Goal: Check status: Check status

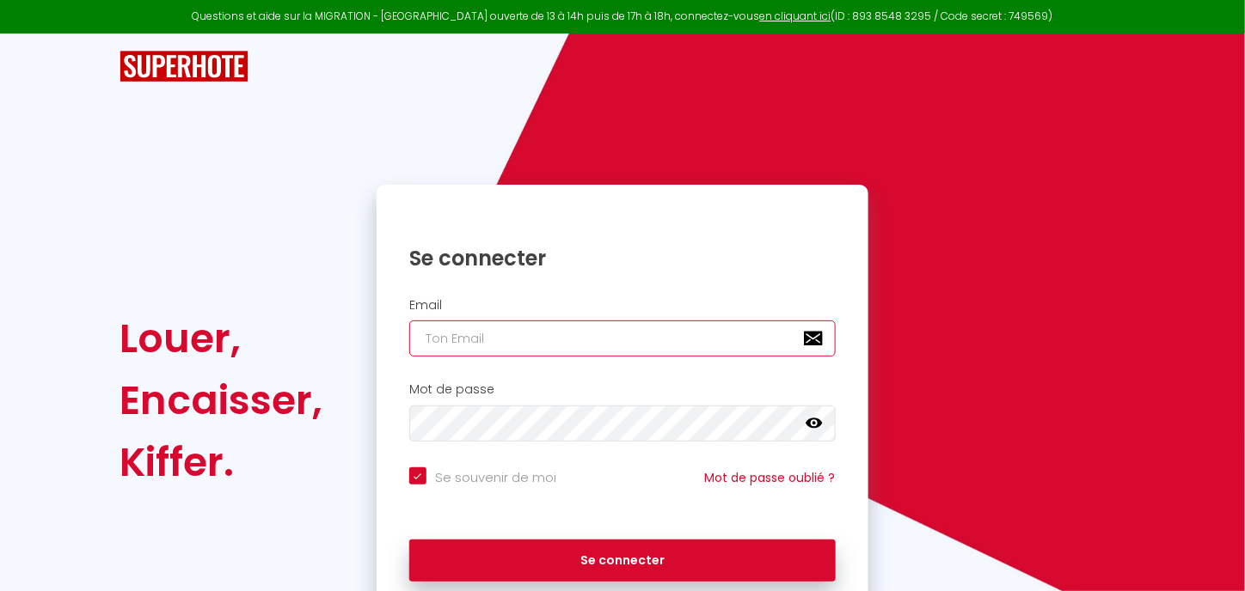
click at [581, 346] on input "email" at bounding box center [622, 339] width 426 height 36
type input "[EMAIL_ADDRESS][DOMAIN_NAME]"
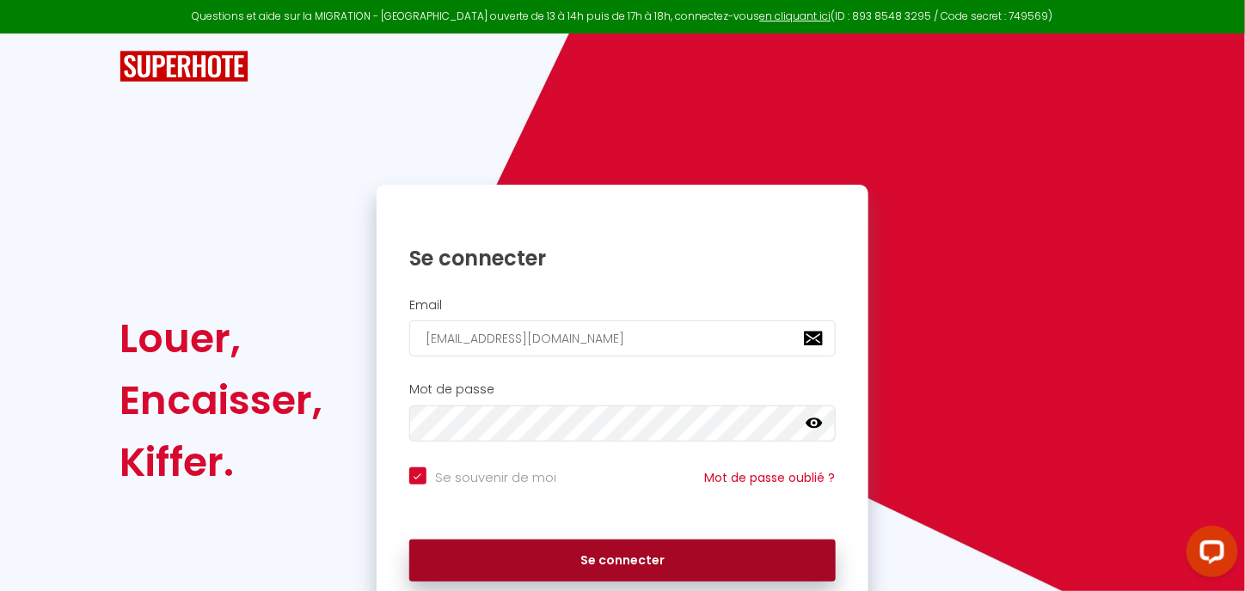
click at [529, 556] on button "Se connecter" at bounding box center [622, 561] width 426 height 43
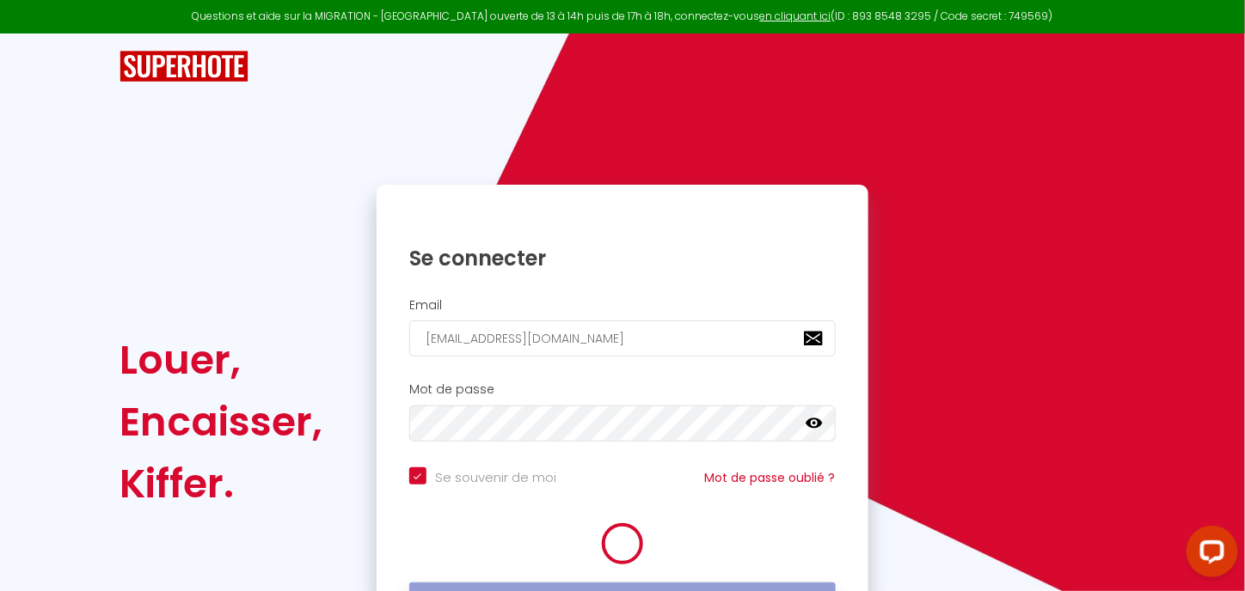
checkbox input "true"
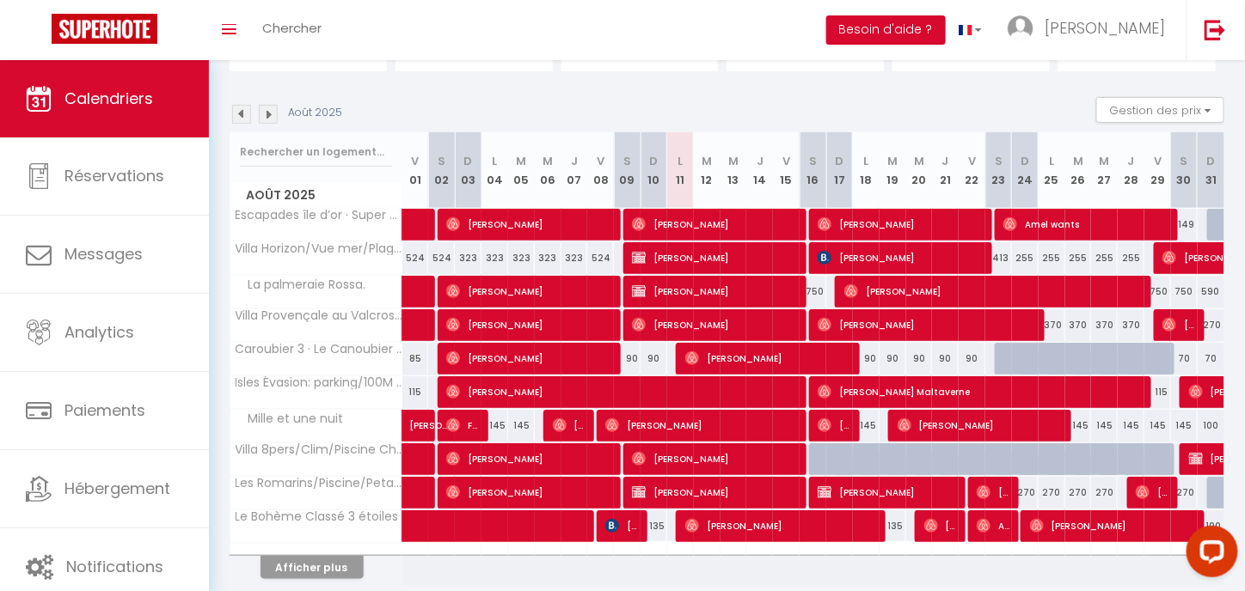
scroll to position [151, 0]
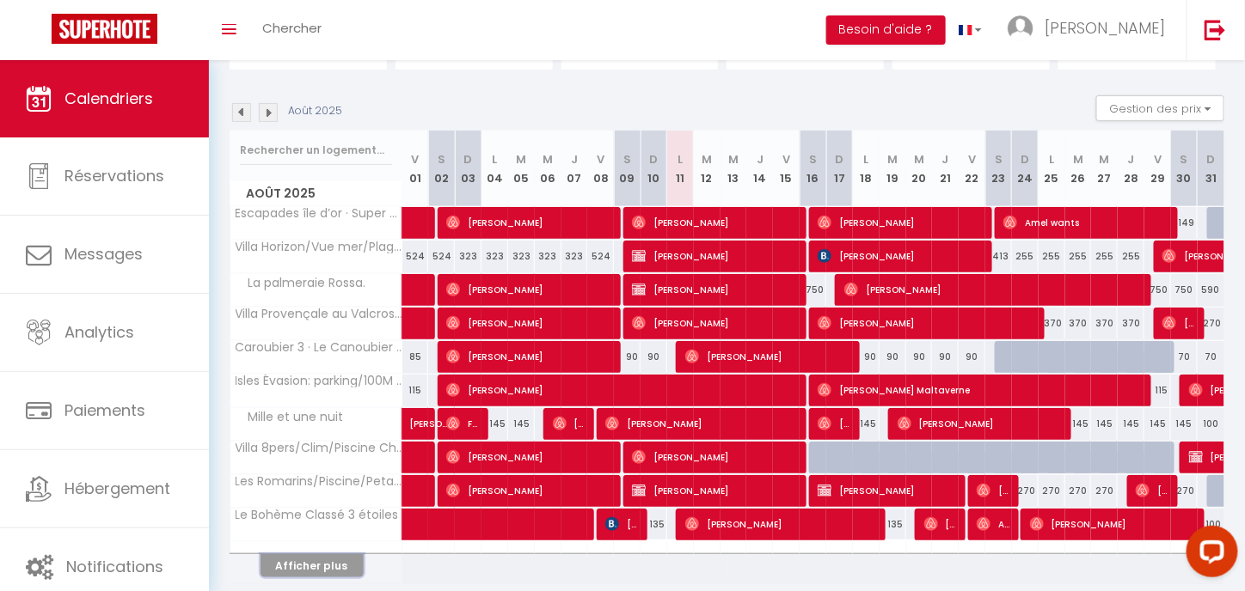
click at [346, 562] on button "Afficher plus" at bounding box center [311, 565] width 103 height 23
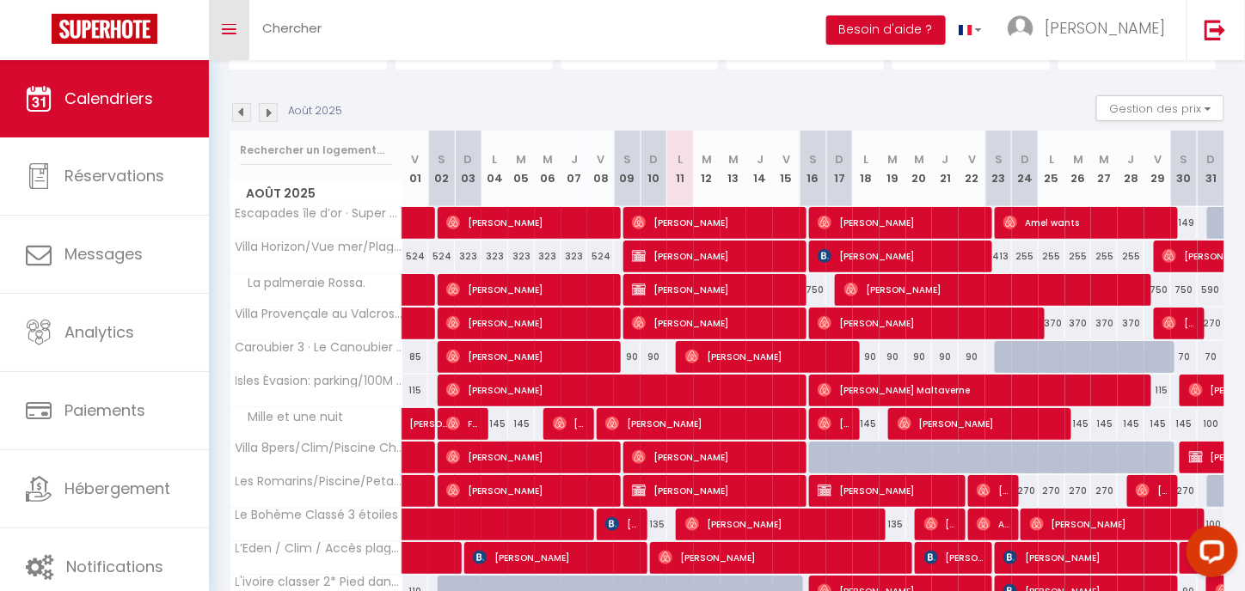
click at [236, 24] on icon "Toggle menubar" at bounding box center [229, 29] width 15 height 10
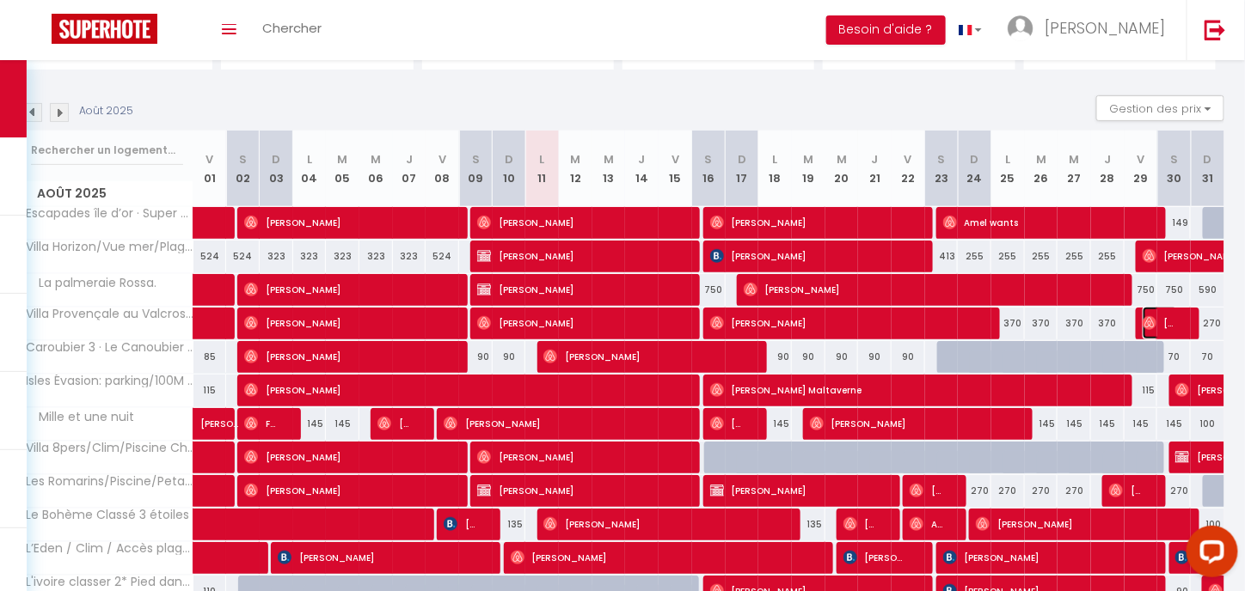
click at [1157, 308] on span "[PERSON_NAME]" at bounding box center [1159, 323] width 35 height 33
select select "OK"
select select "0"
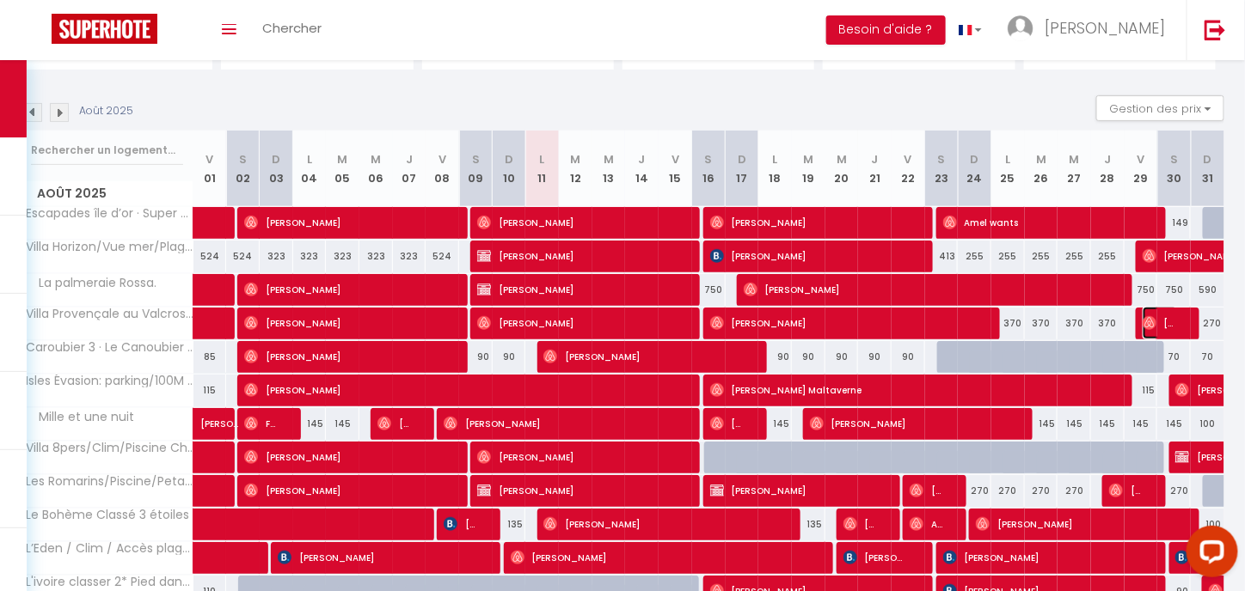
select select "1"
select select
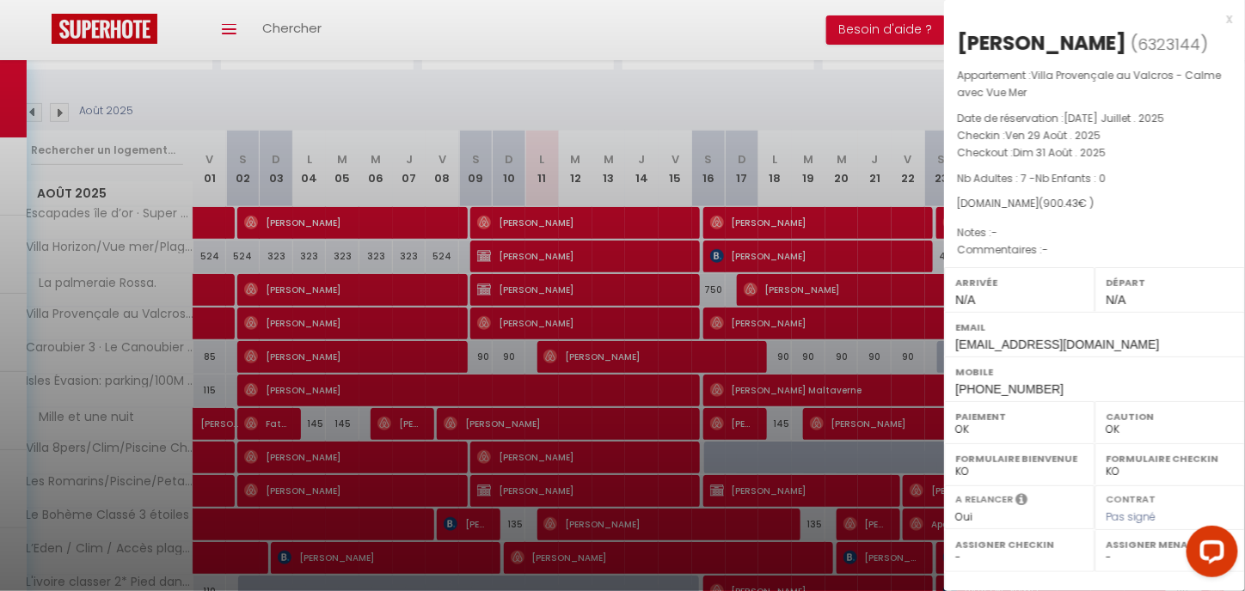
click at [785, 102] on div at bounding box center [622, 295] width 1245 height 591
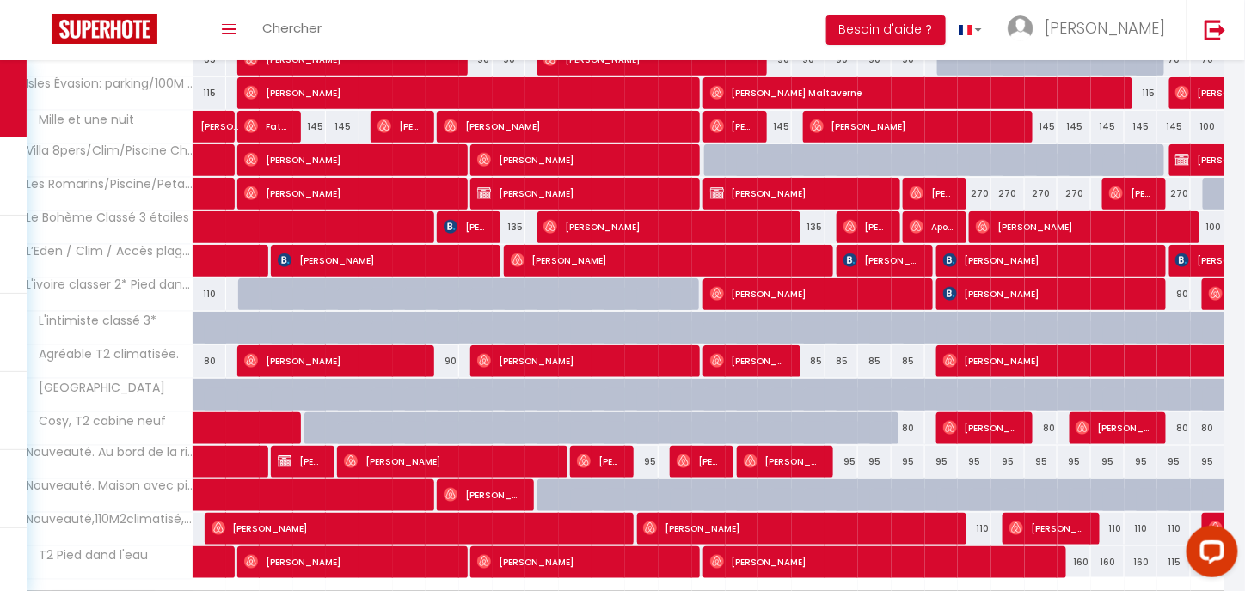
scroll to position [433, 0]
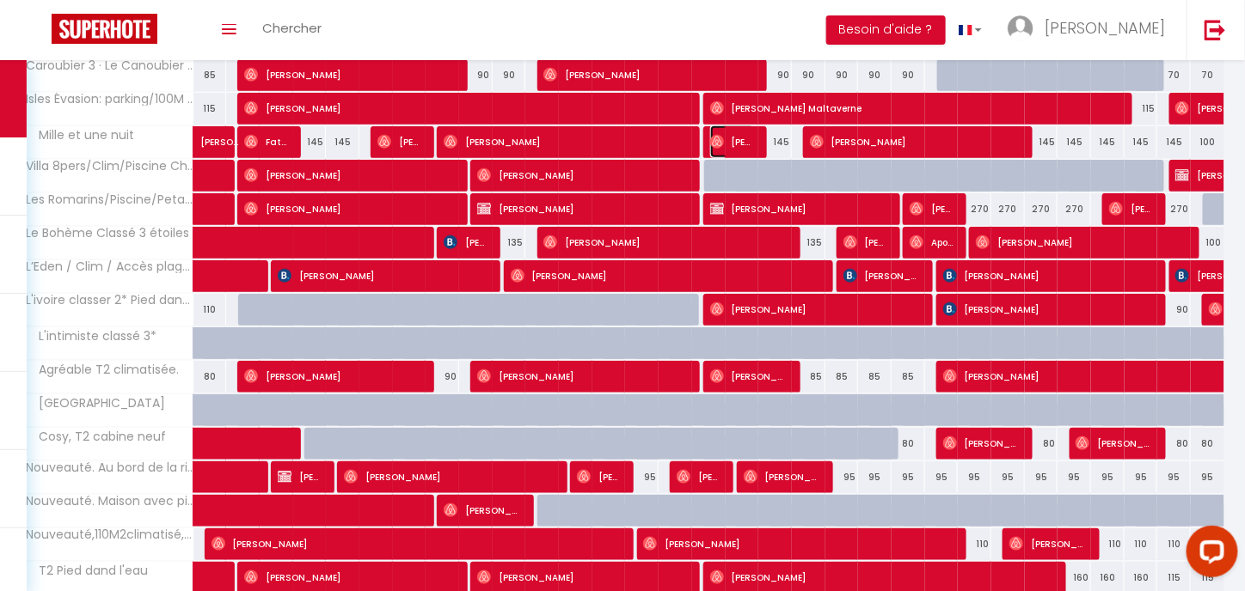
click at [744, 140] on span "[PERSON_NAME]" at bounding box center [732, 142] width 45 height 33
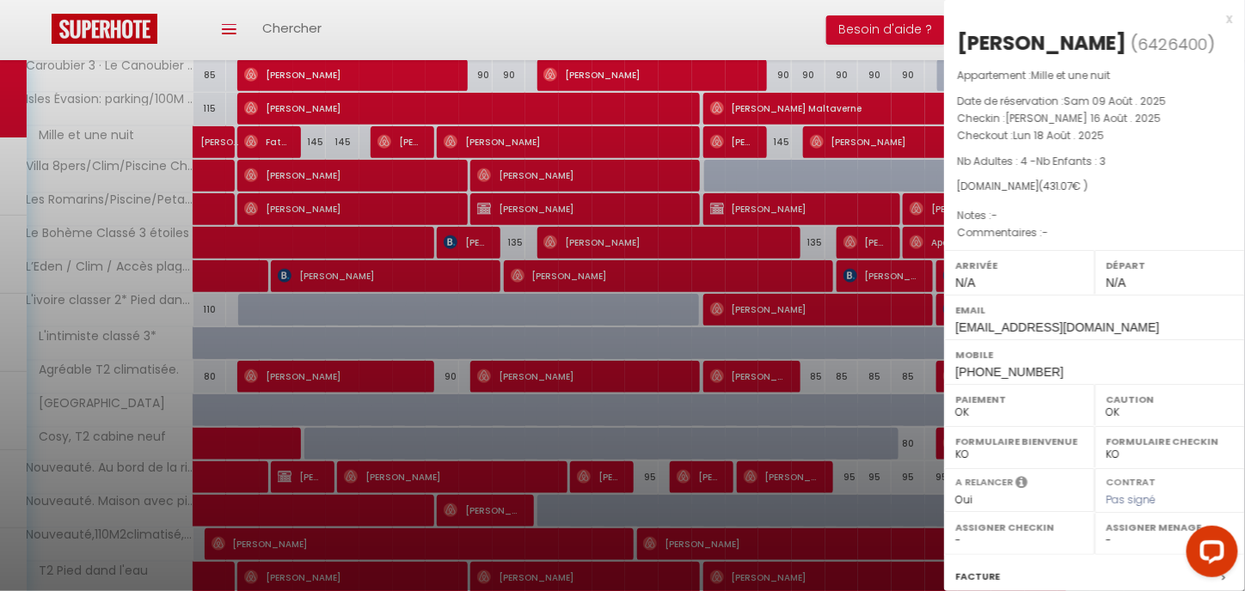
click at [531, 27] on div at bounding box center [622, 295] width 1245 height 591
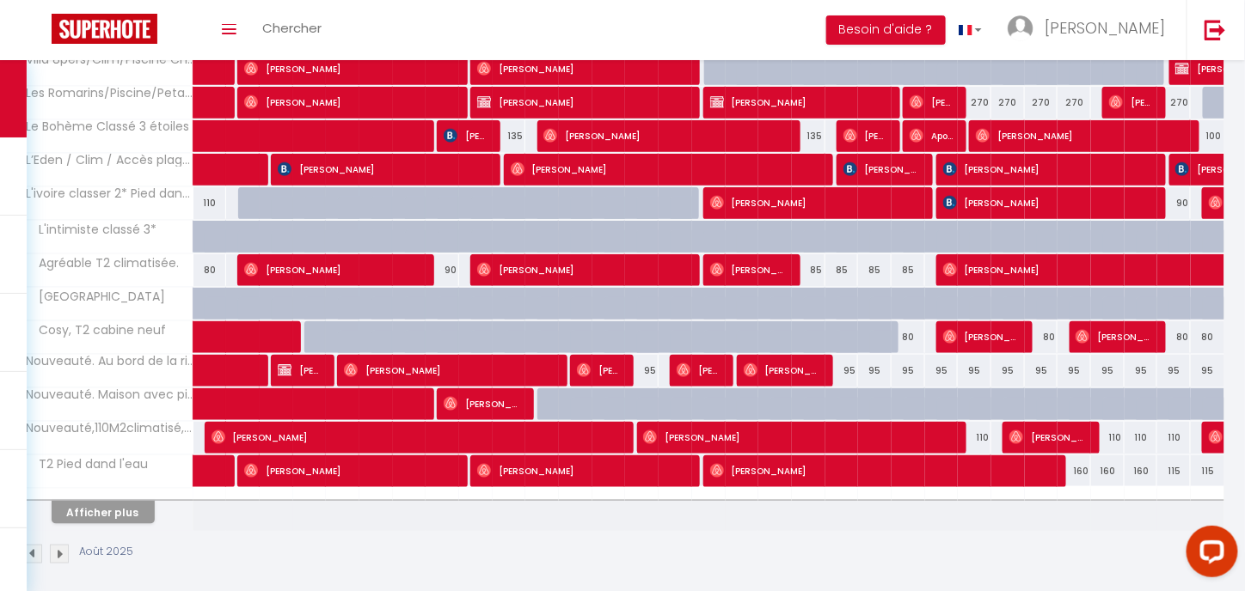
scroll to position [541, 0]
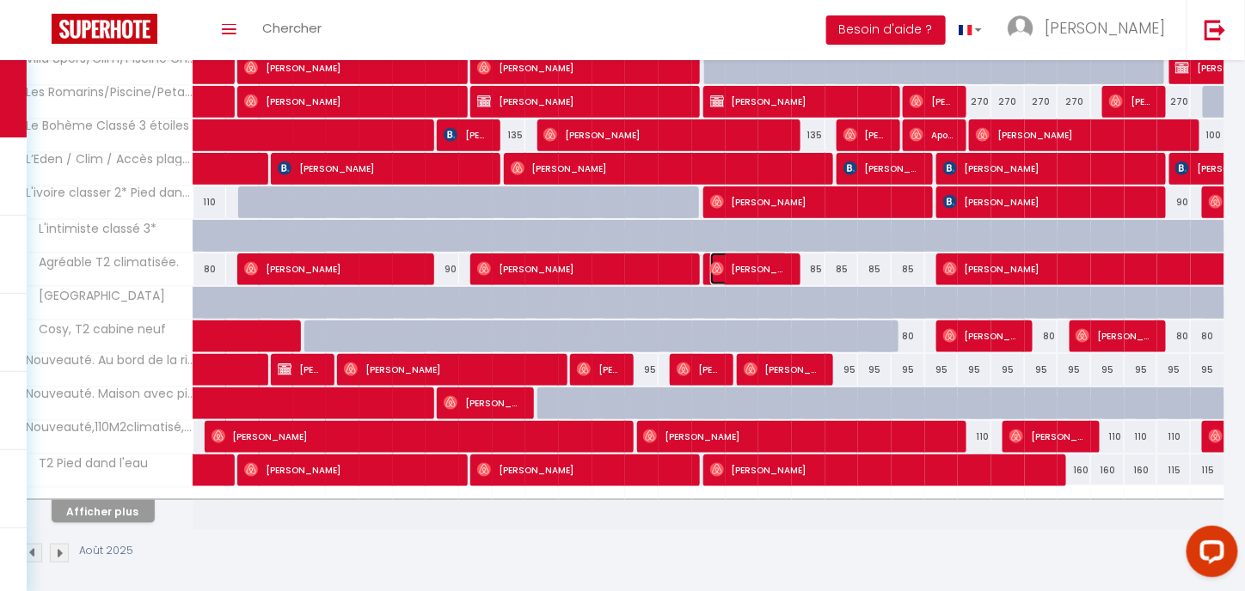
click at [781, 266] on span "[PERSON_NAME]" at bounding box center [749, 269] width 78 height 33
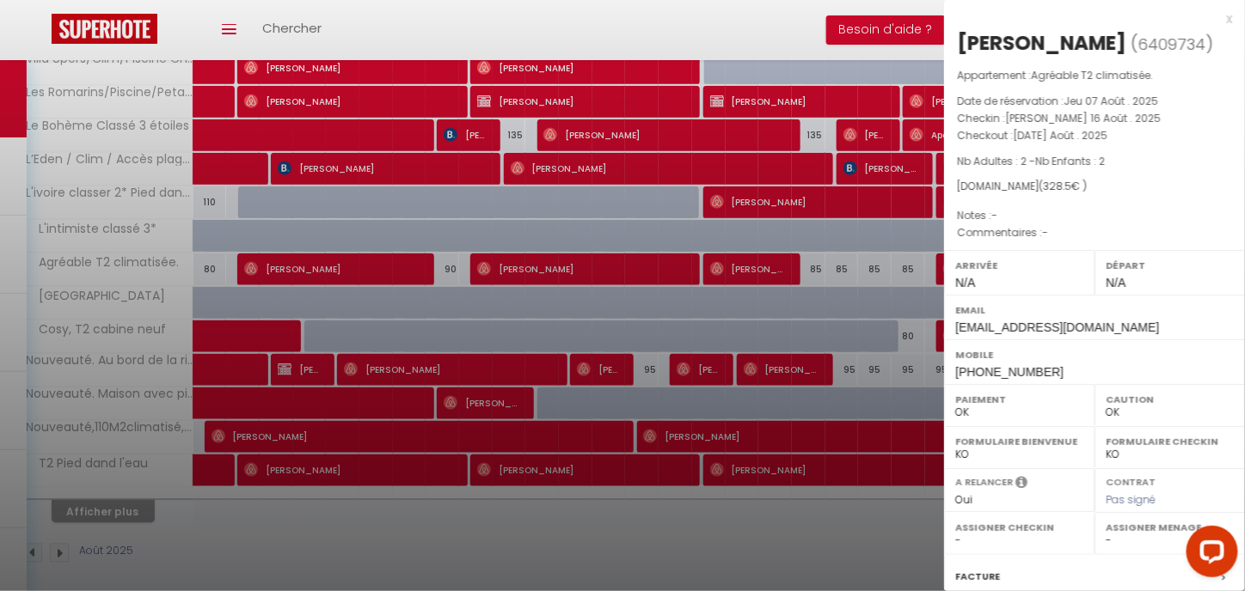
click at [656, 542] on div at bounding box center [622, 295] width 1245 height 591
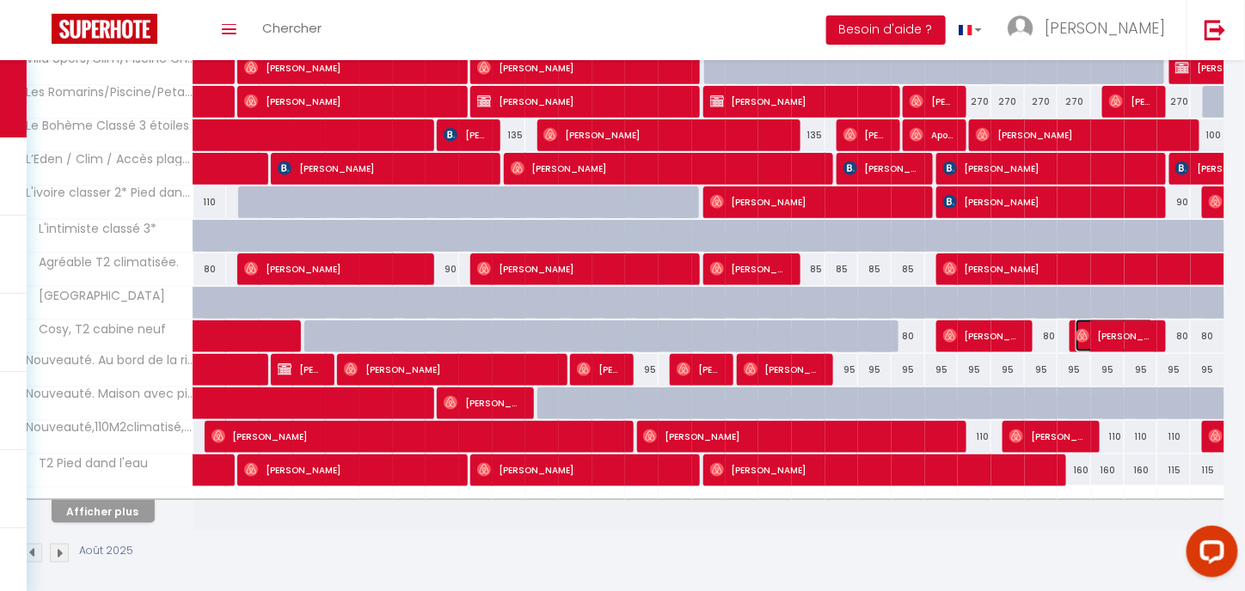
click at [1112, 340] on span "[PERSON_NAME]" at bounding box center [1114, 336] width 78 height 33
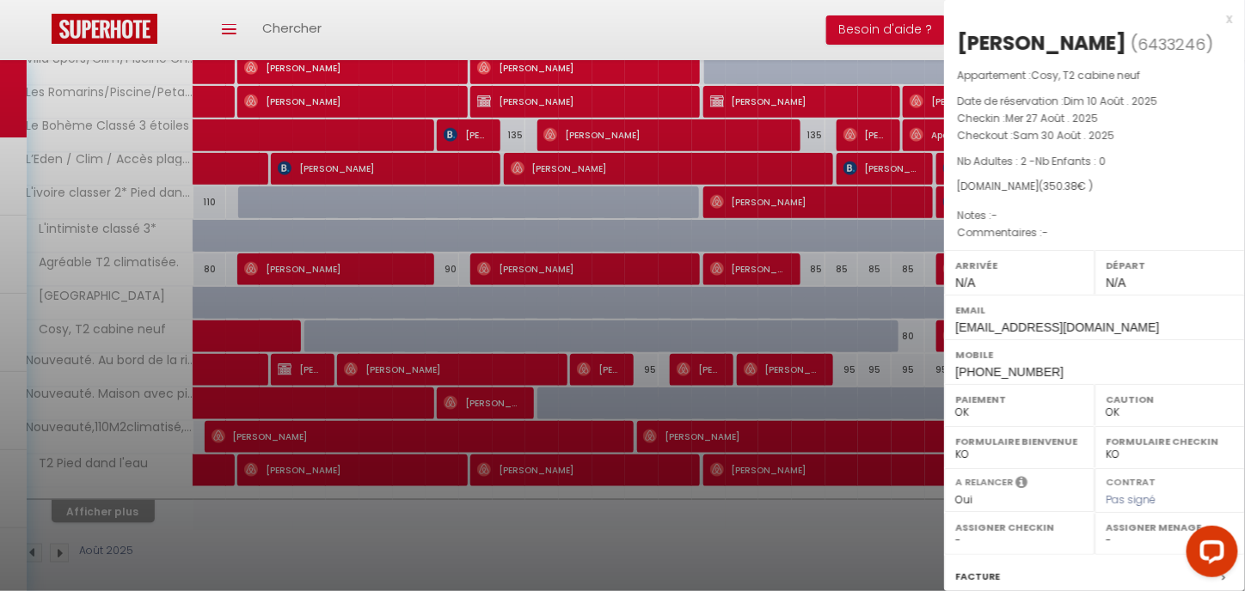
click at [784, 532] on div at bounding box center [622, 295] width 1245 height 591
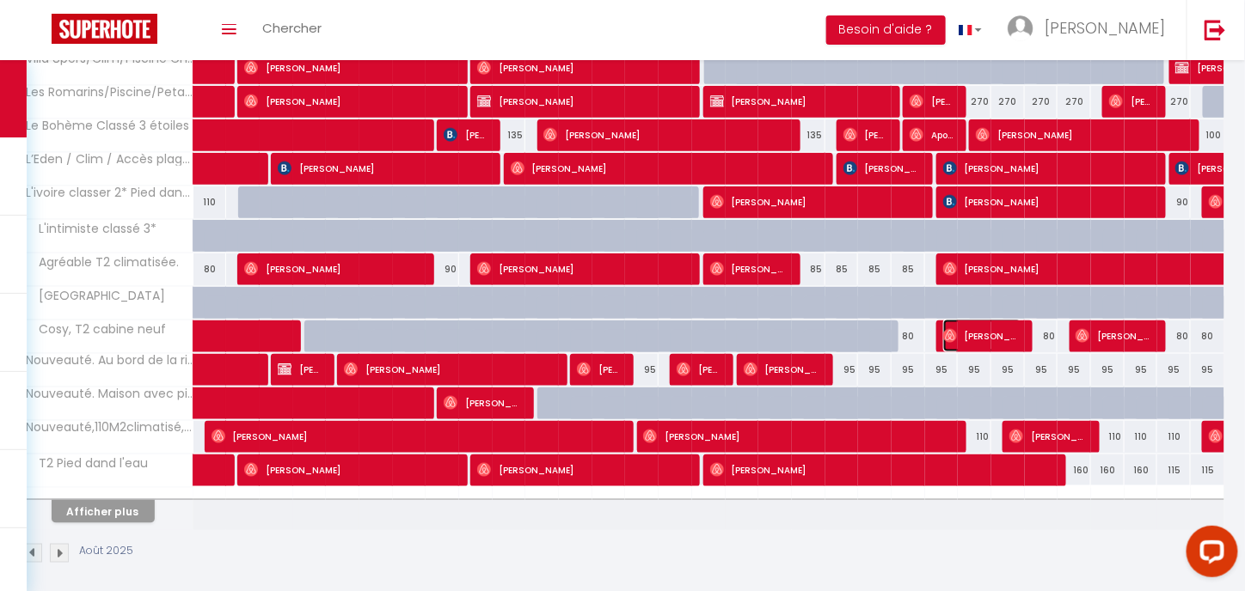
click at [996, 334] on span "[PERSON_NAME]" at bounding box center [982, 336] width 78 height 33
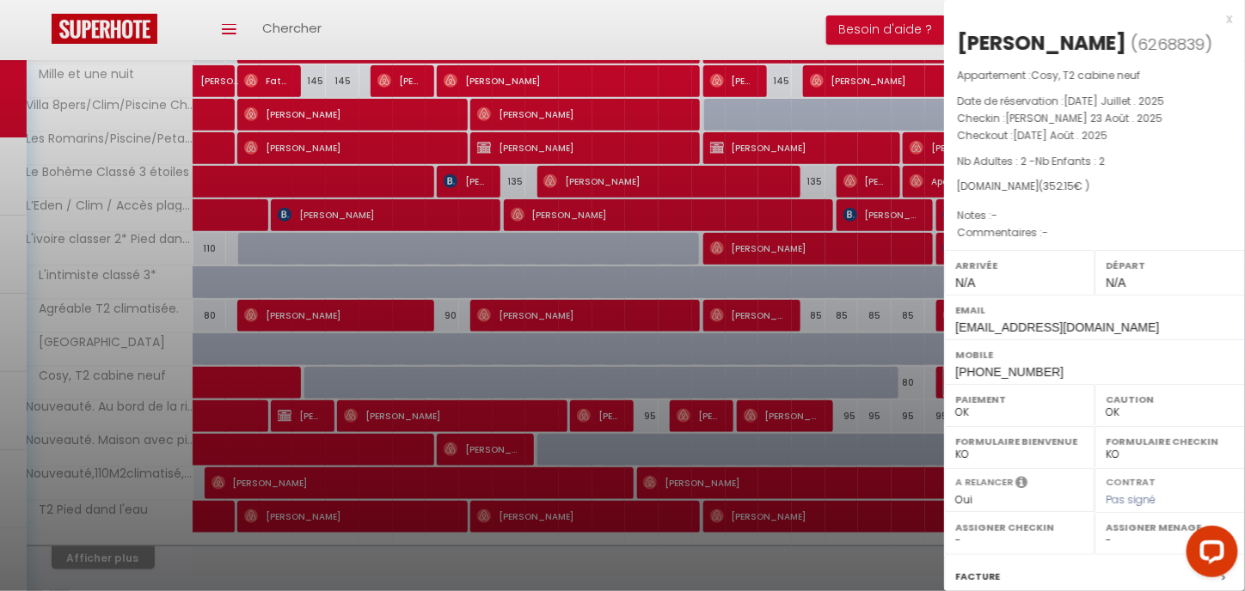
scroll to position [493, 0]
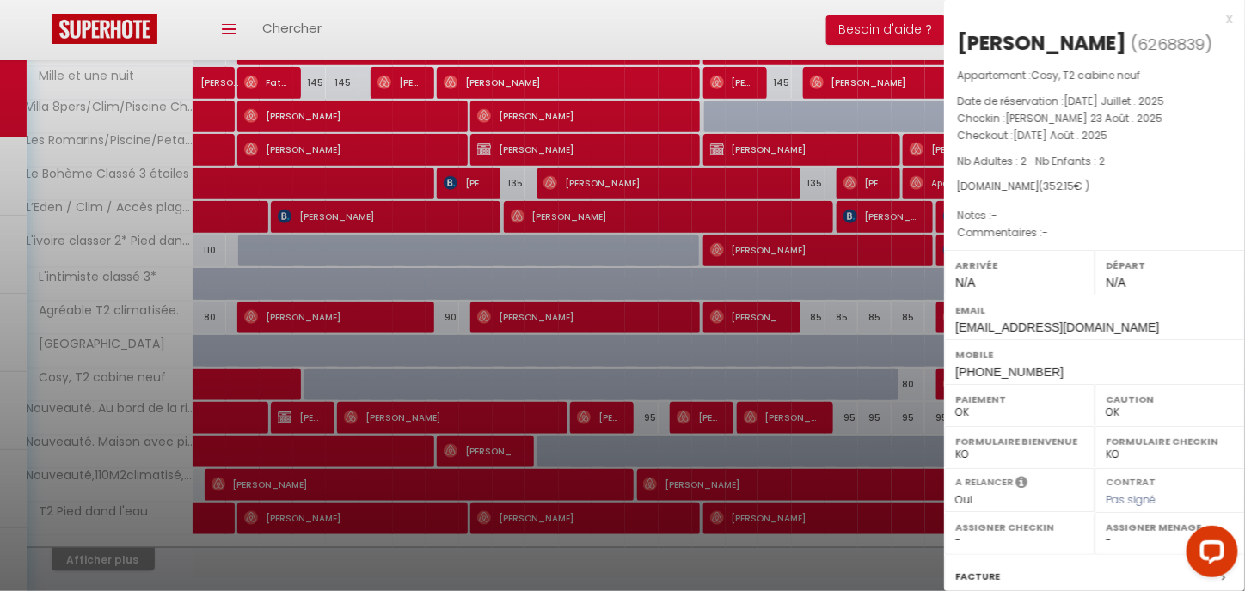
click at [870, 556] on div at bounding box center [622, 295] width 1245 height 591
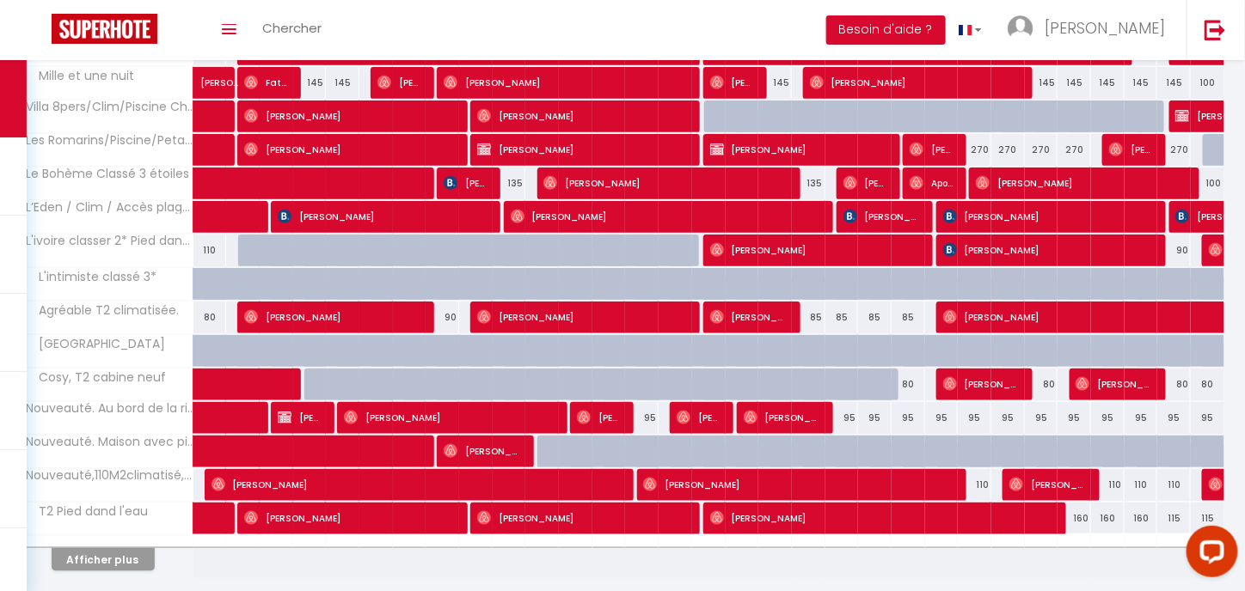
drag, startPoint x: 870, startPoint y: 556, endPoint x: 1109, endPoint y: 383, distance: 294.9
click at [1109, 383] on tbody "Escapades île d’or · Super T2 3*, top terrasse, piscine, près plages 240 [PERSO…" at bounding box center [622, 221] width 1203 height 713
click at [1093, 379] on span "[PERSON_NAME]" at bounding box center [1114, 384] width 78 height 33
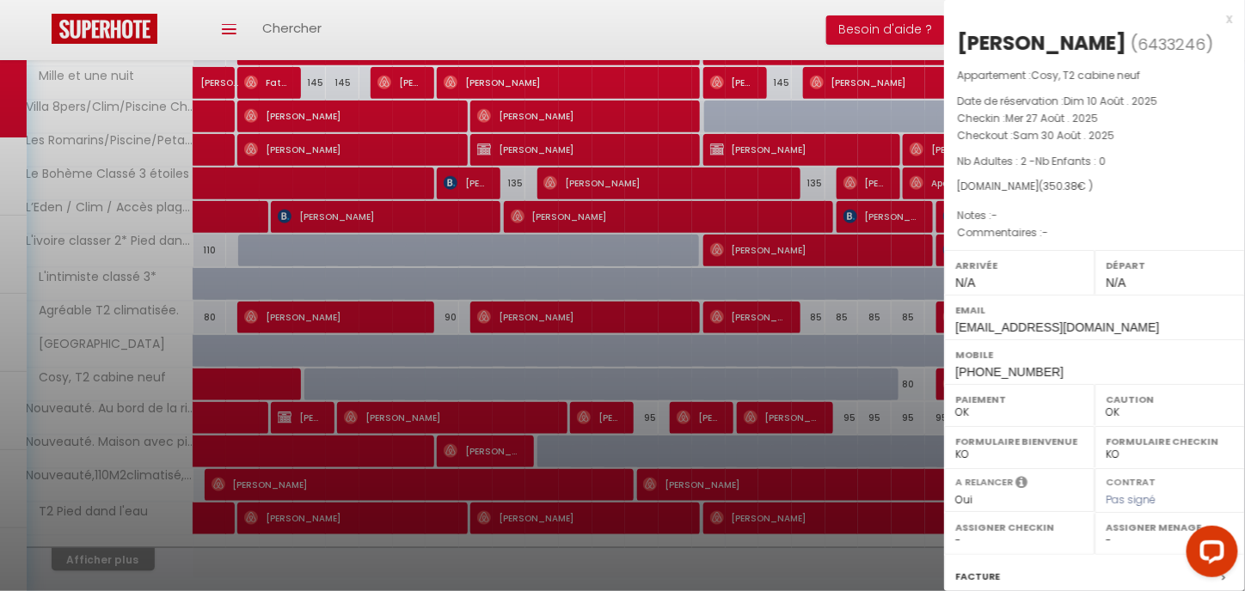
click at [894, 580] on div at bounding box center [622, 295] width 1245 height 591
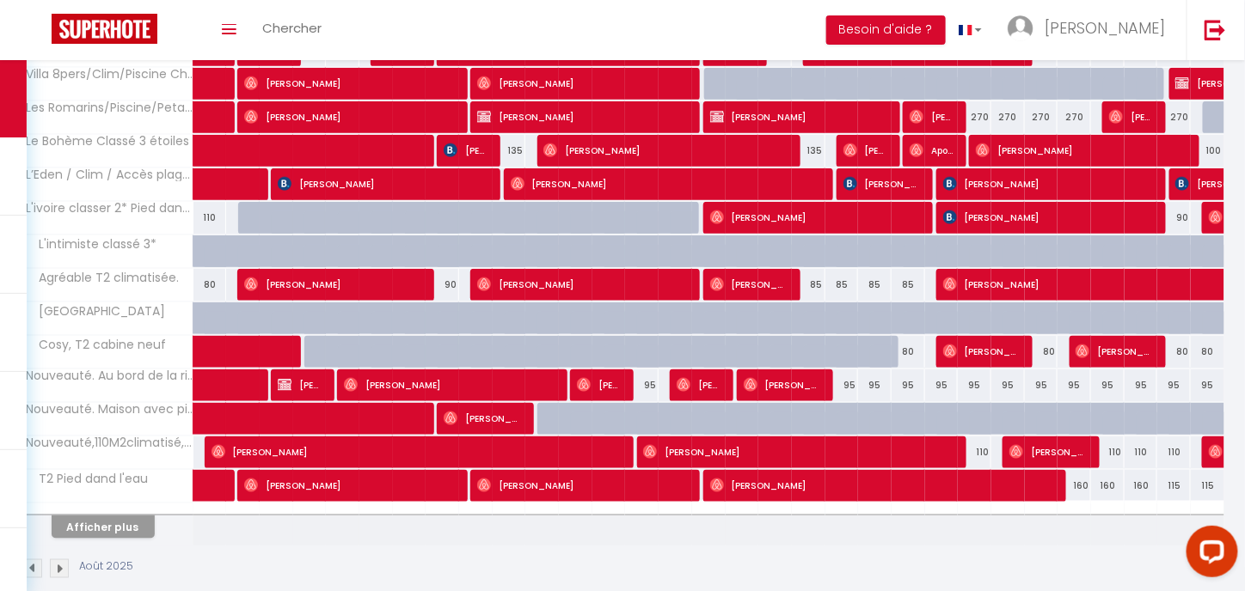
scroll to position [541, 0]
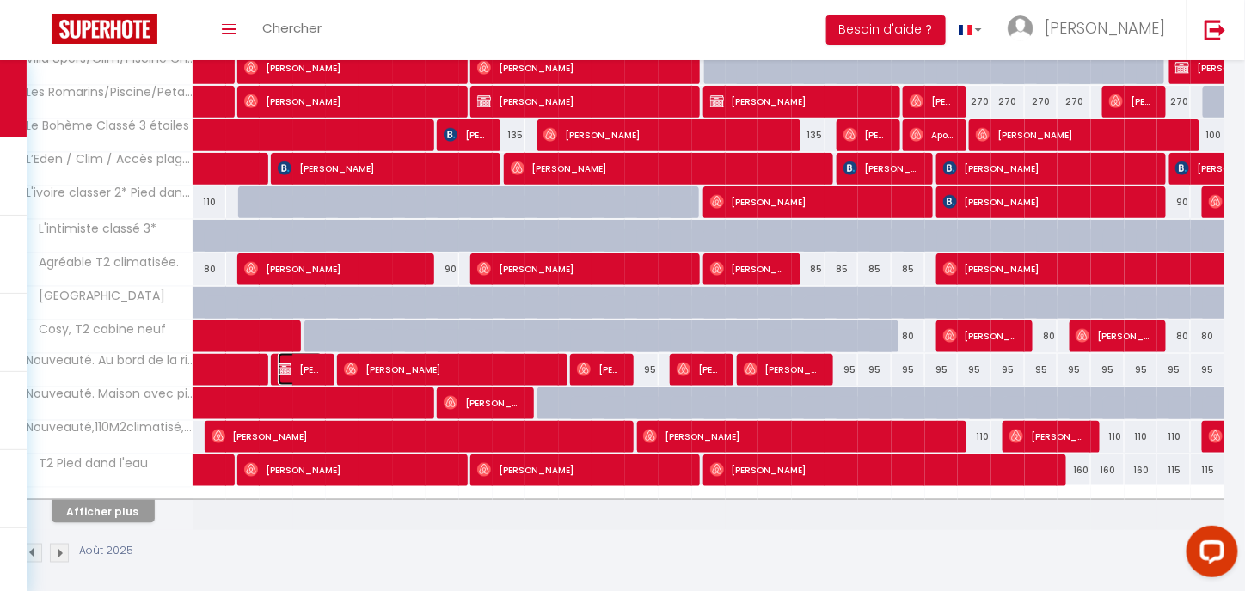
click at [295, 360] on span "[PERSON_NAME]" at bounding box center [300, 369] width 45 height 33
select select "KO"
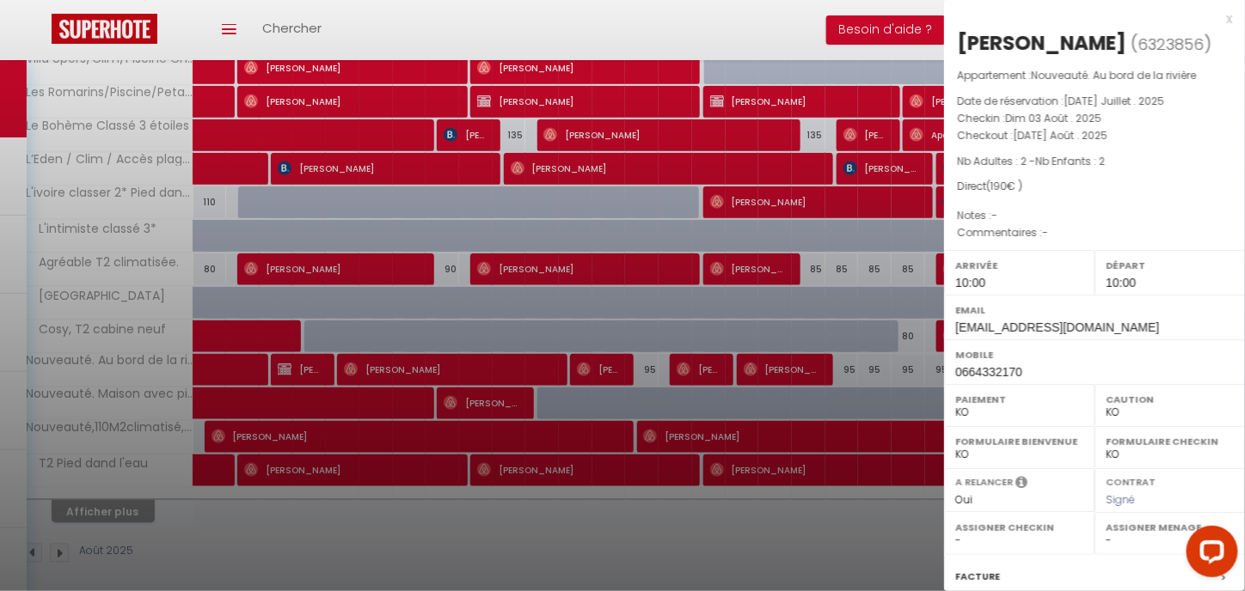
click at [594, 358] on div at bounding box center [622, 295] width 1245 height 591
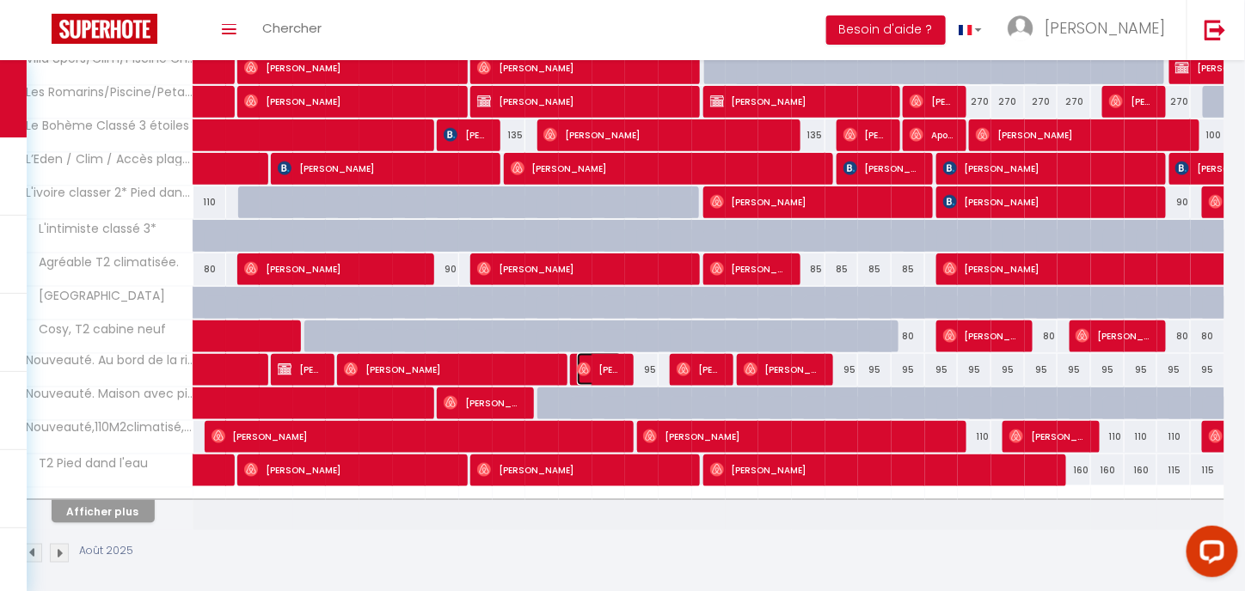
click at [594, 358] on span "[PERSON_NAME]" at bounding box center [599, 369] width 45 height 33
select select "OK"
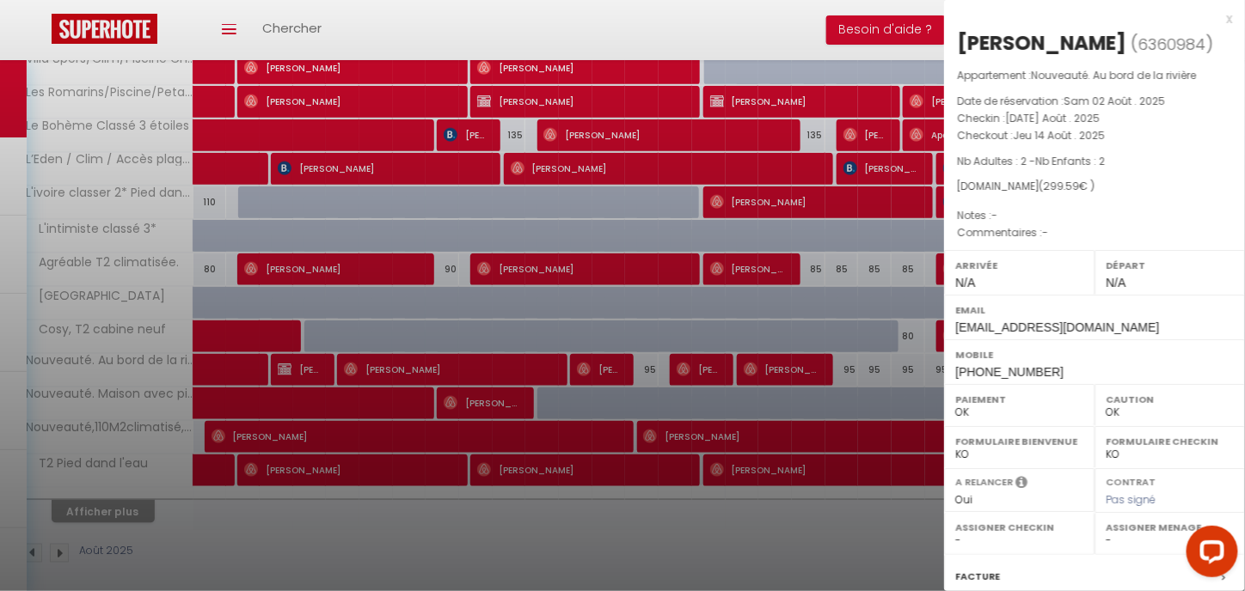
click at [767, 533] on div at bounding box center [622, 295] width 1245 height 591
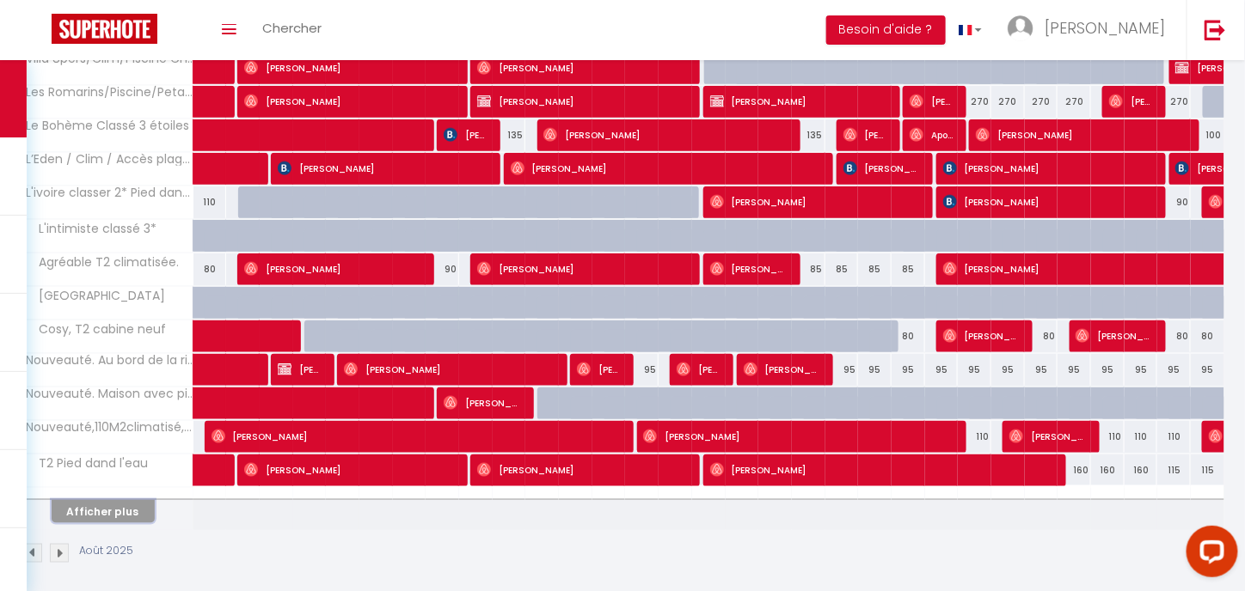
click at [107, 500] on button "Afficher plus" at bounding box center [103, 511] width 103 height 23
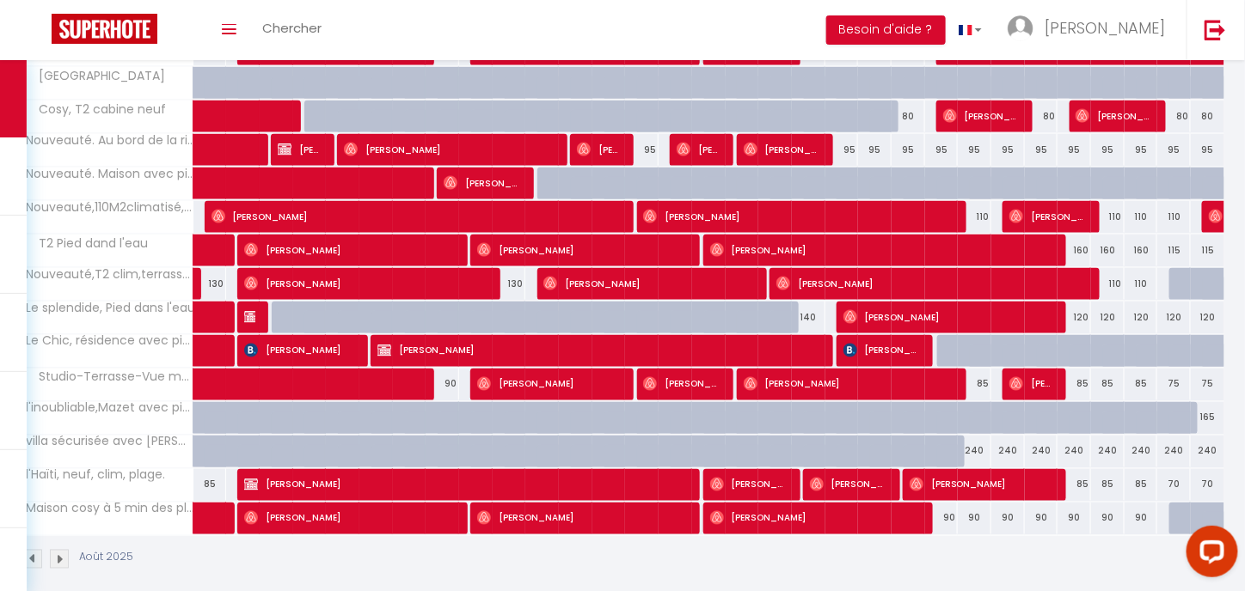
scroll to position [764, 0]
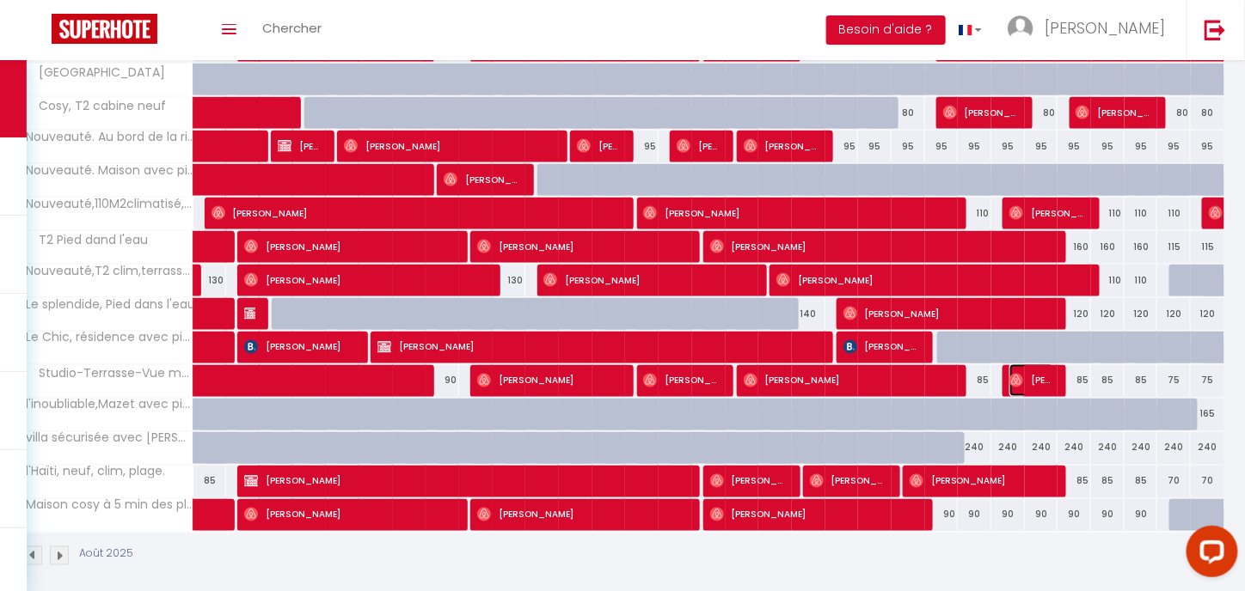
click at [1044, 370] on span "[PERSON_NAME]" at bounding box center [1031, 380] width 45 height 33
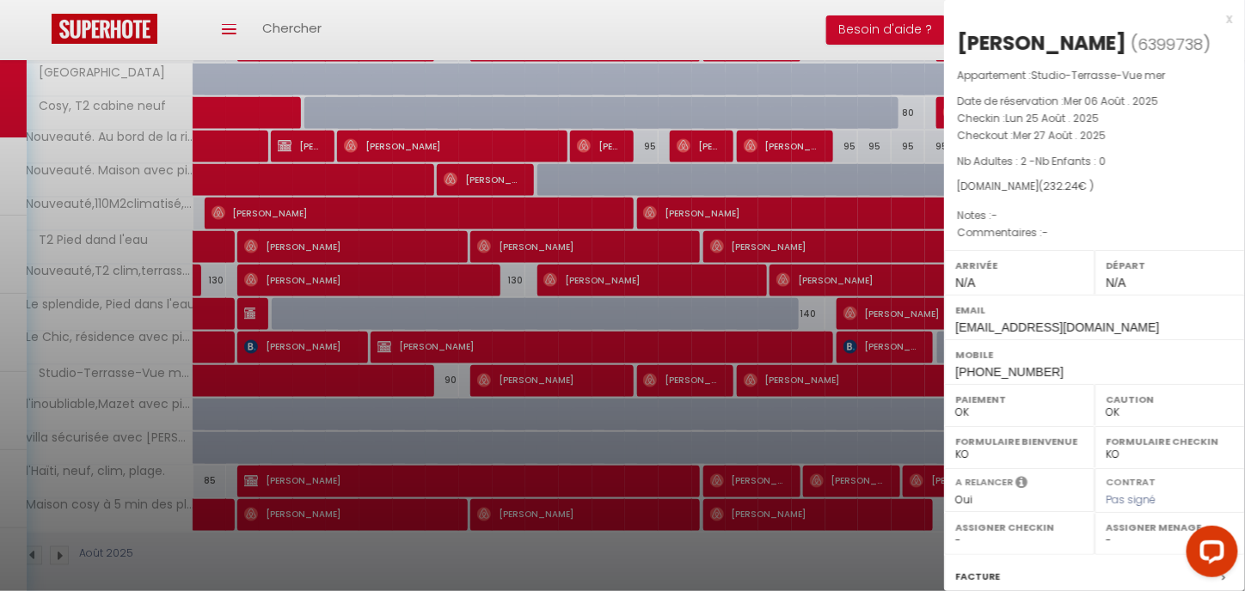
click at [906, 544] on div at bounding box center [622, 295] width 1245 height 591
